Goal: Task Accomplishment & Management: Manage account settings

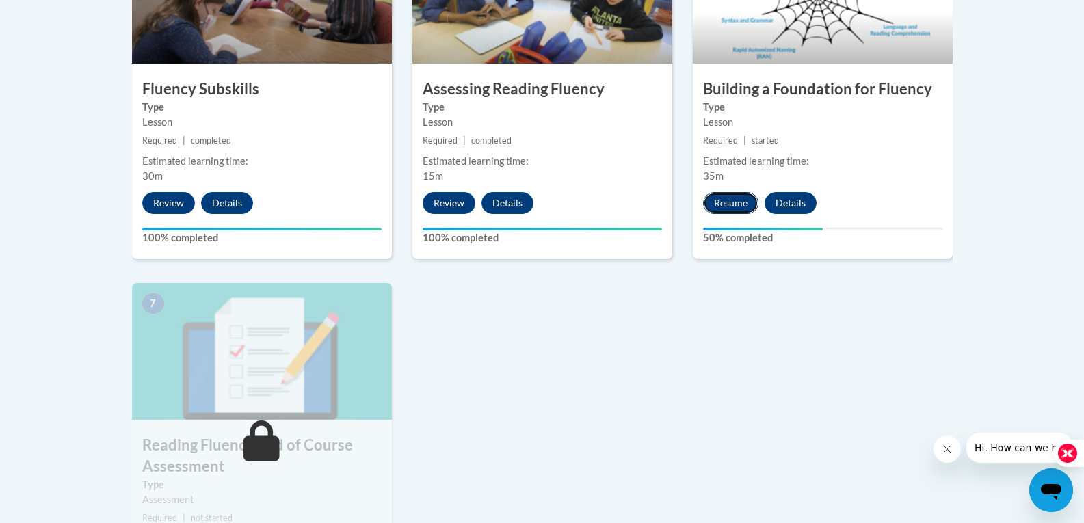
click at [734, 202] on button "Resume" at bounding box center [730, 203] width 55 height 22
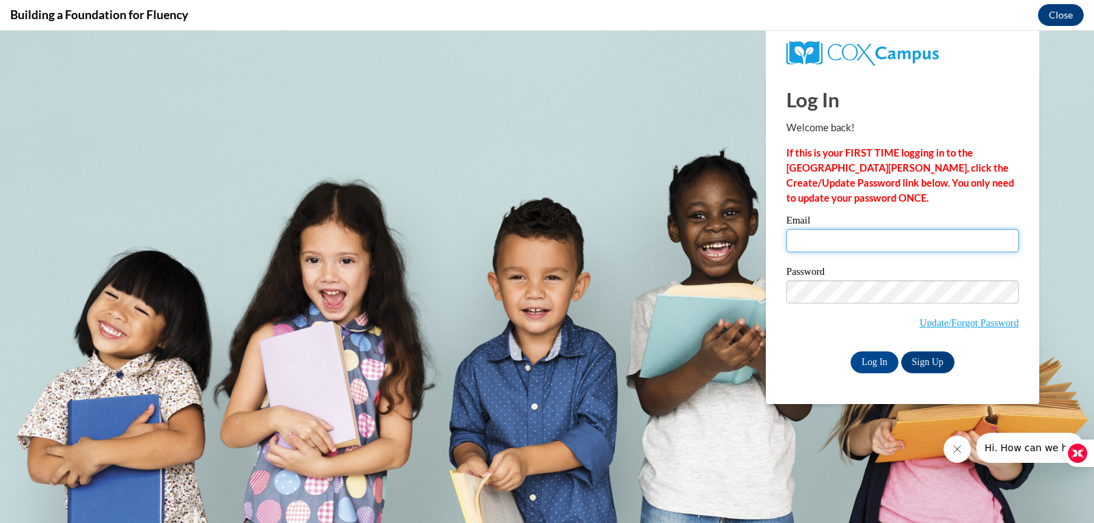
click at [802, 242] on input "Email" at bounding box center [902, 240] width 232 height 23
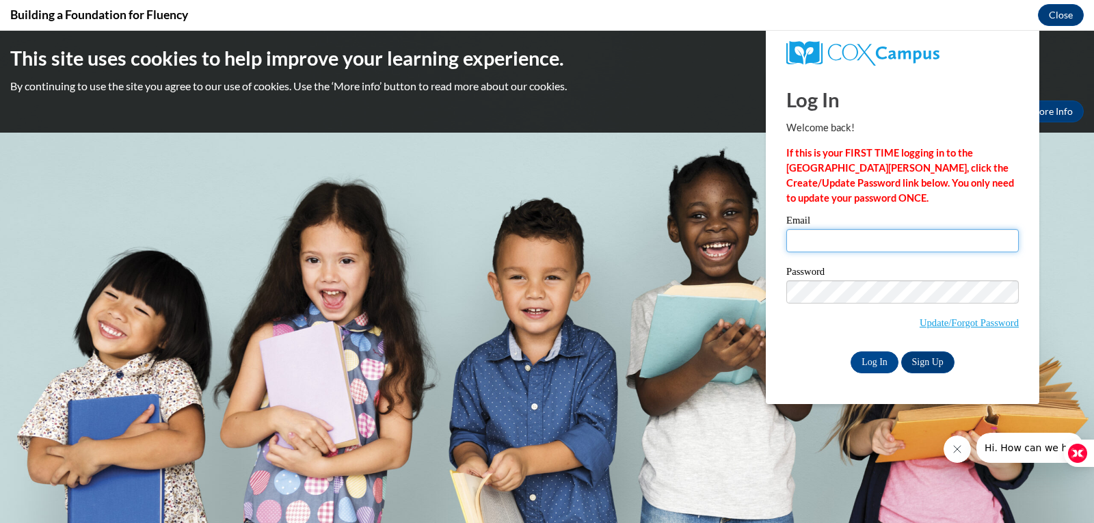
click at [853, 243] on input "Email" at bounding box center [902, 240] width 232 height 23
type input "[EMAIL_ADDRESS][DOMAIN_NAME]"
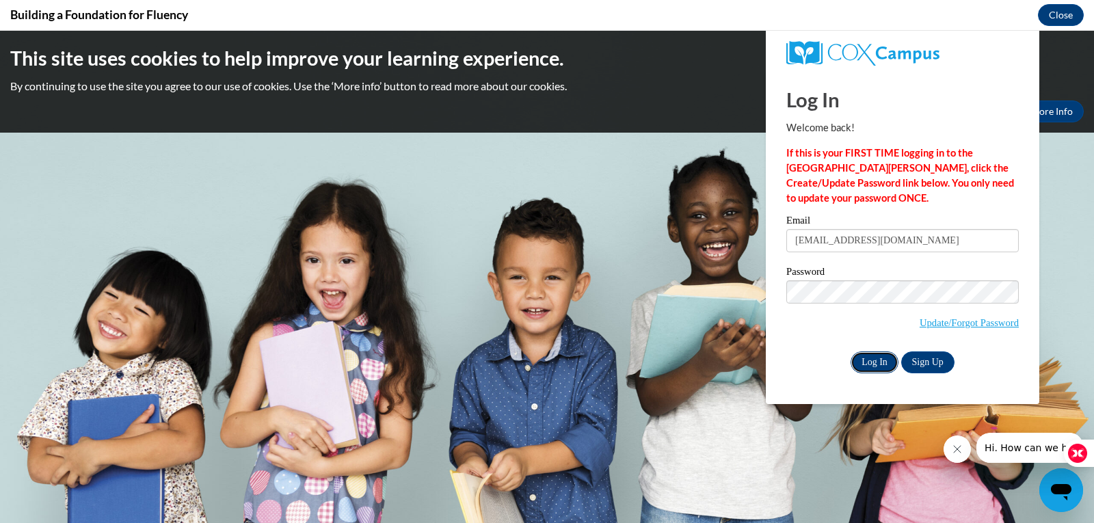
click at [858, 357] on input "Log In" at bounding box center [875, 362] width 48 height 22
